Goal: Check status: Check status

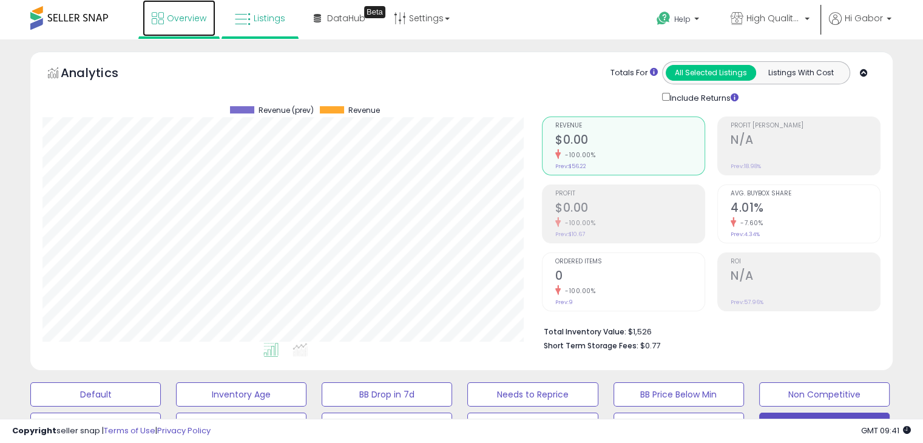
click at [166, 22] on link "Overview" at bounding box center [179, 18] width 73 height 36
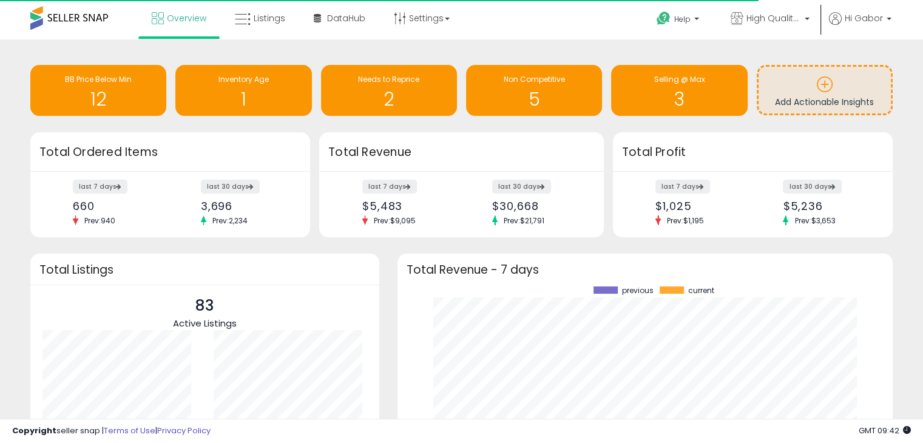
scroll to position [168, 471]
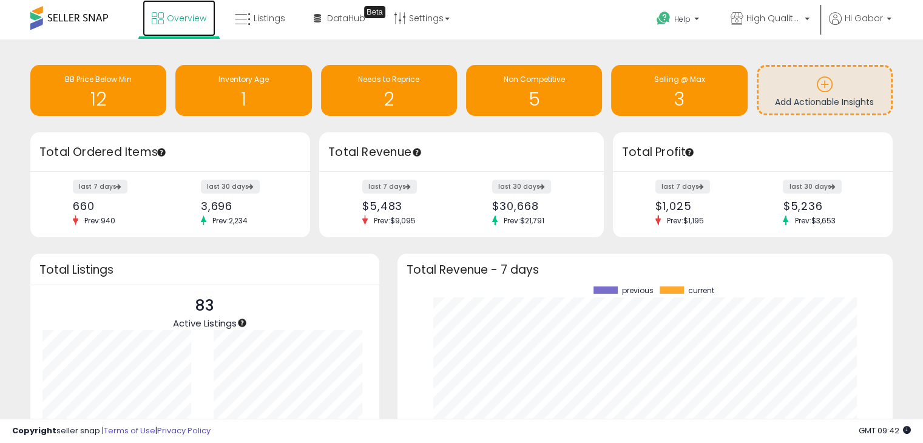
click at [177, 15] on span "Overview" at bounding box center [186, 18] width 39 height 12
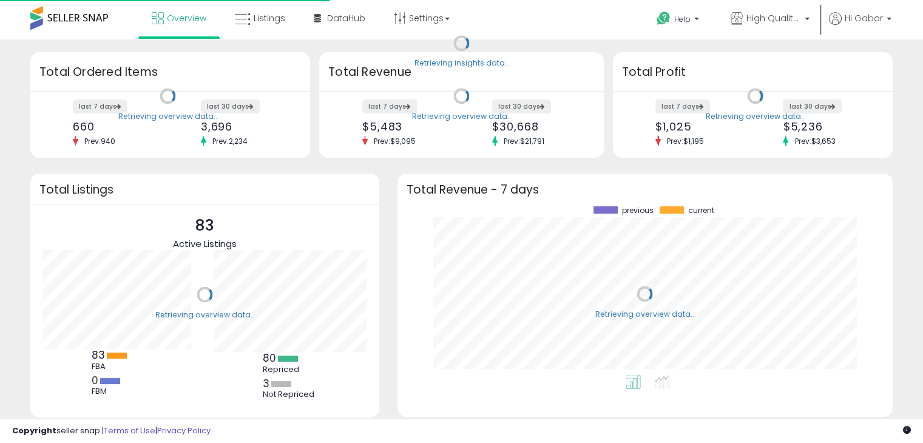
scroll to position [168, 471]
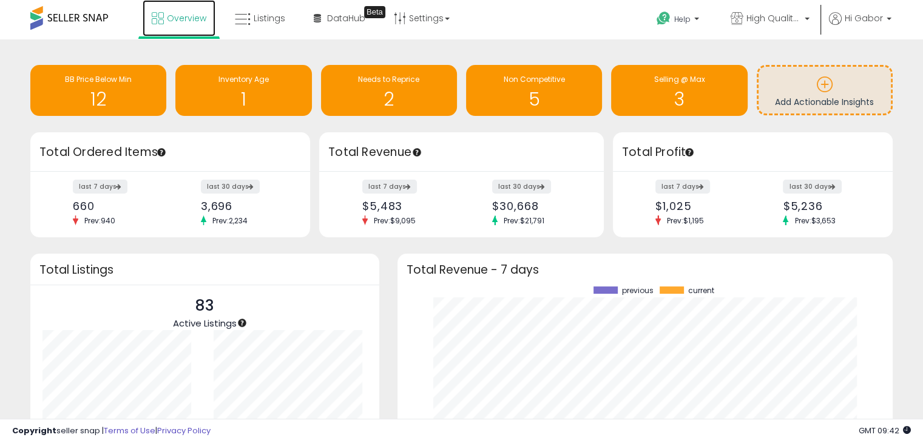
click at [172, 22] on span "Overview" at bounding box center [186, 18] width 39 height 12
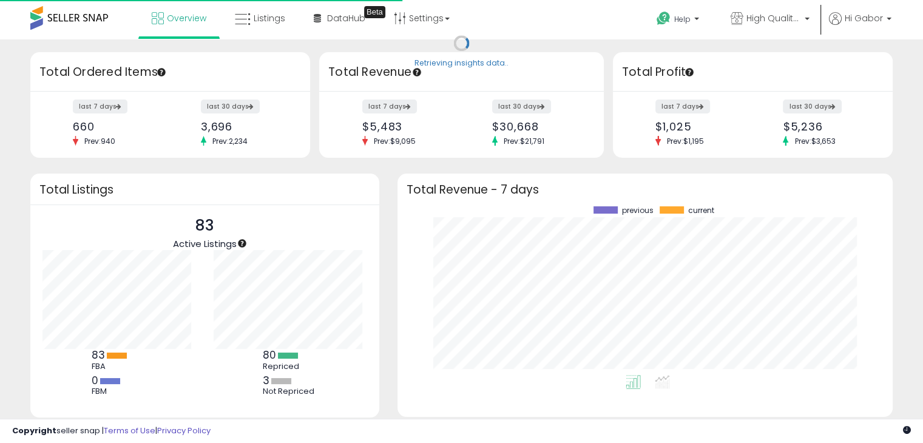
scroll to position [168, 471]
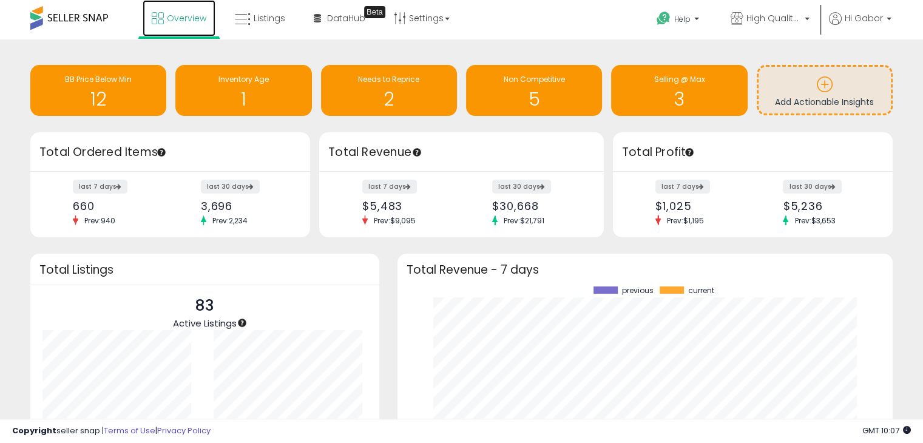
click at [177, 22] on span "Overview" at bounding box center [186, 18] width 39 height 12
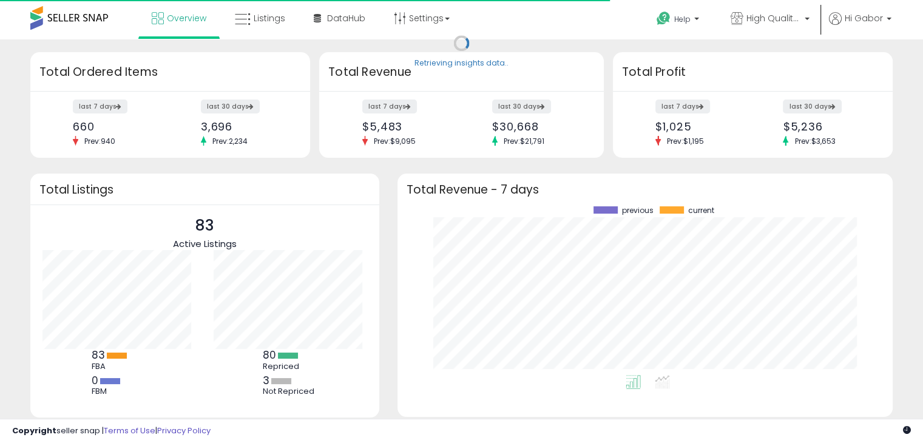
scroll to position [168, 471]
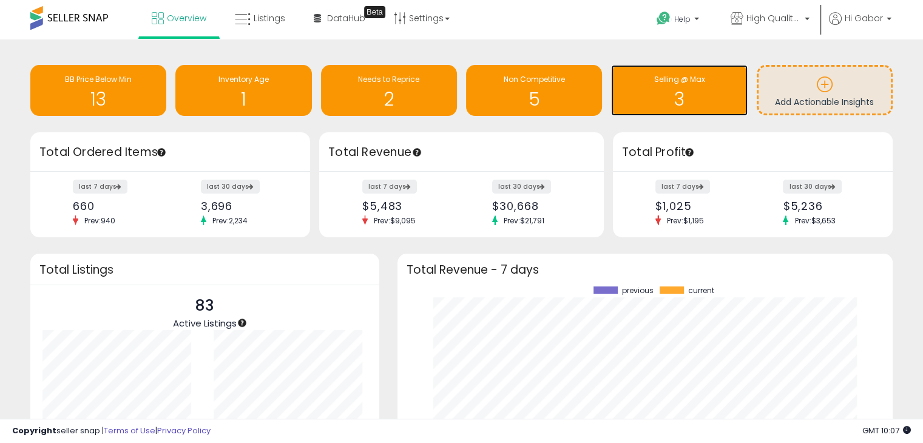
click at [687, 103] on h1 "3" at bounding box center [679, 99] width 124 height 20
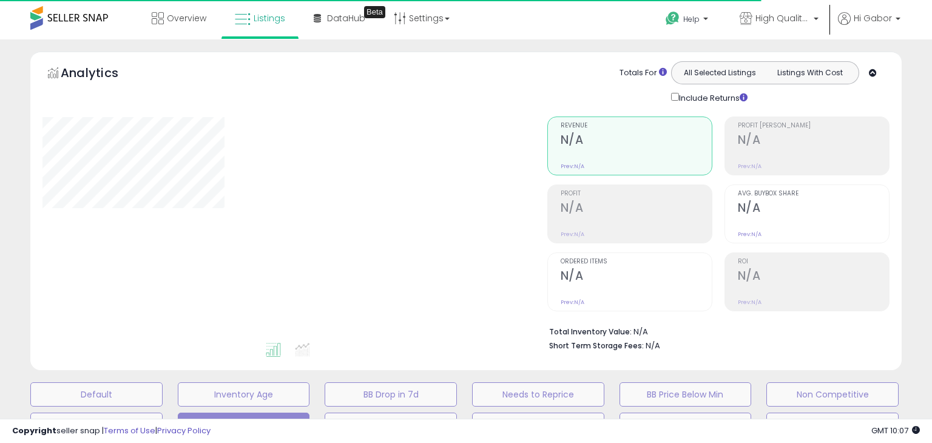
select select "**"
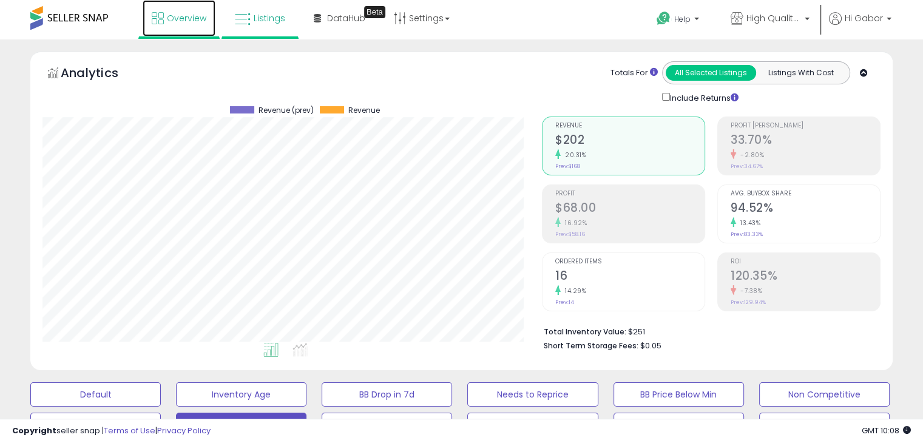
click at [173, 15] on span "Overview" at bounding box center [186, 18] width 39 height 12
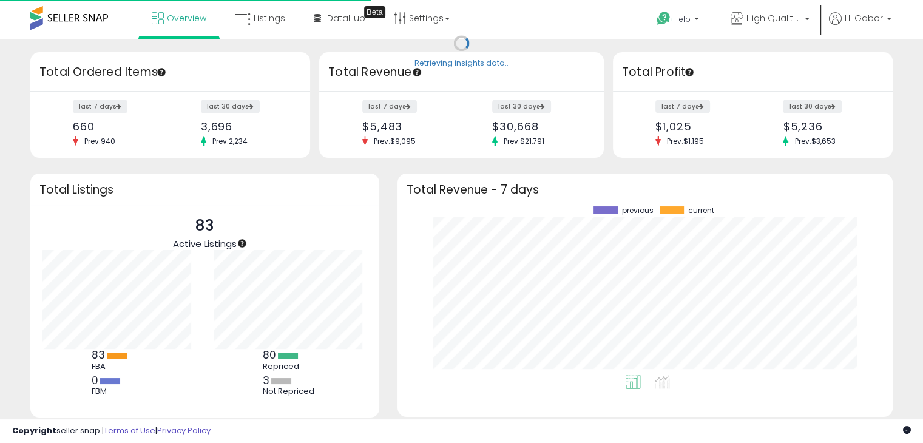
scroll to position [168, 471]
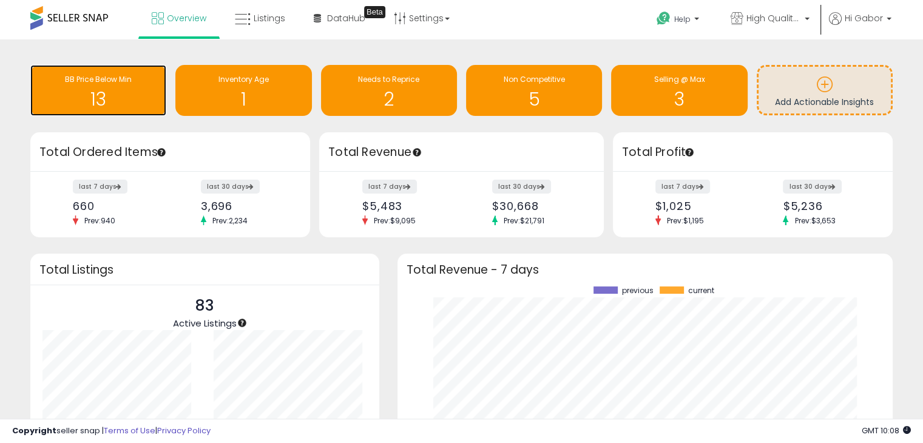
click at [127, 103] on h1 "13" at bounding box center [98, 99] width 124 height 20
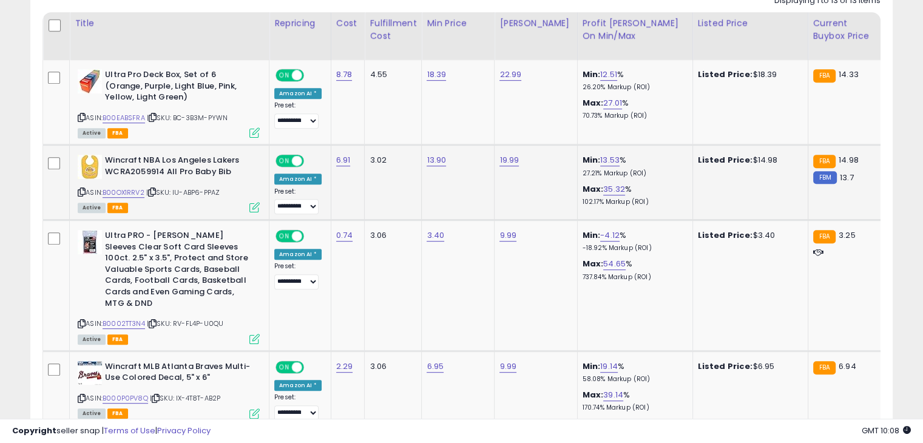
scroll to position [581, 0]
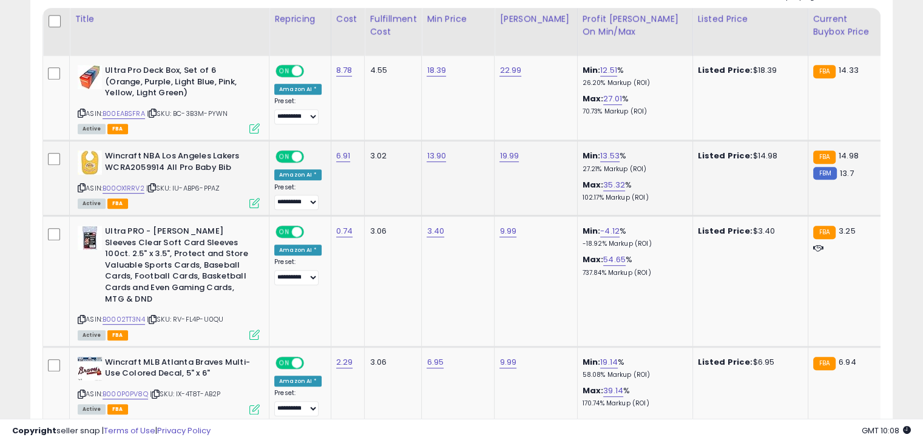
click at [548, 209] on td "19.99" at bounding box center [535, 178] width 82 height 75
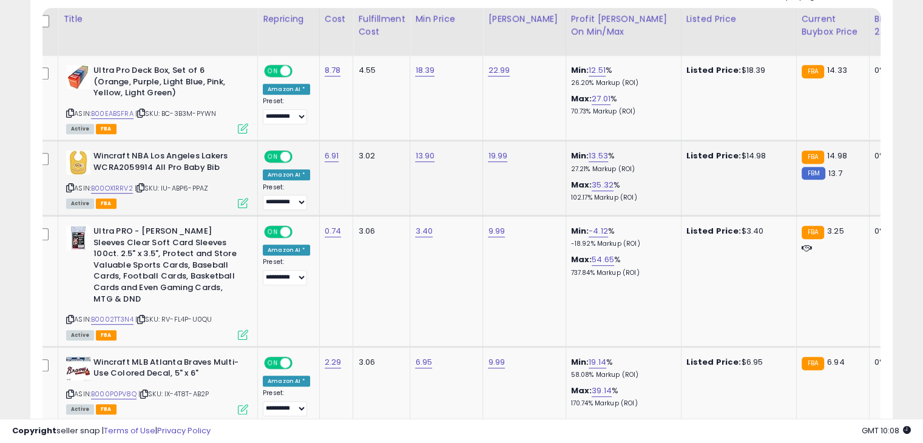
scroll to position [0, 16]
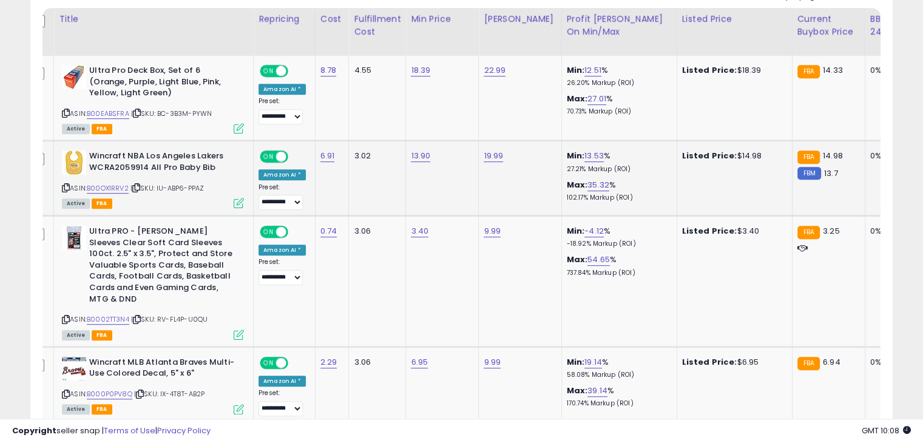
click at [515, 184] on td "19.99" at bounding box center [520, 178] width 82 height 75
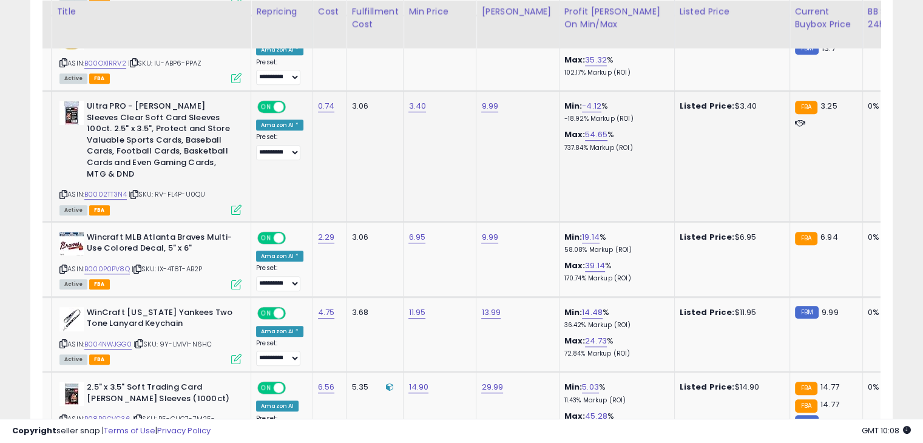
scroll to position [706, 0]
